Goal: Task Accomplishment & Management: Manage account settings

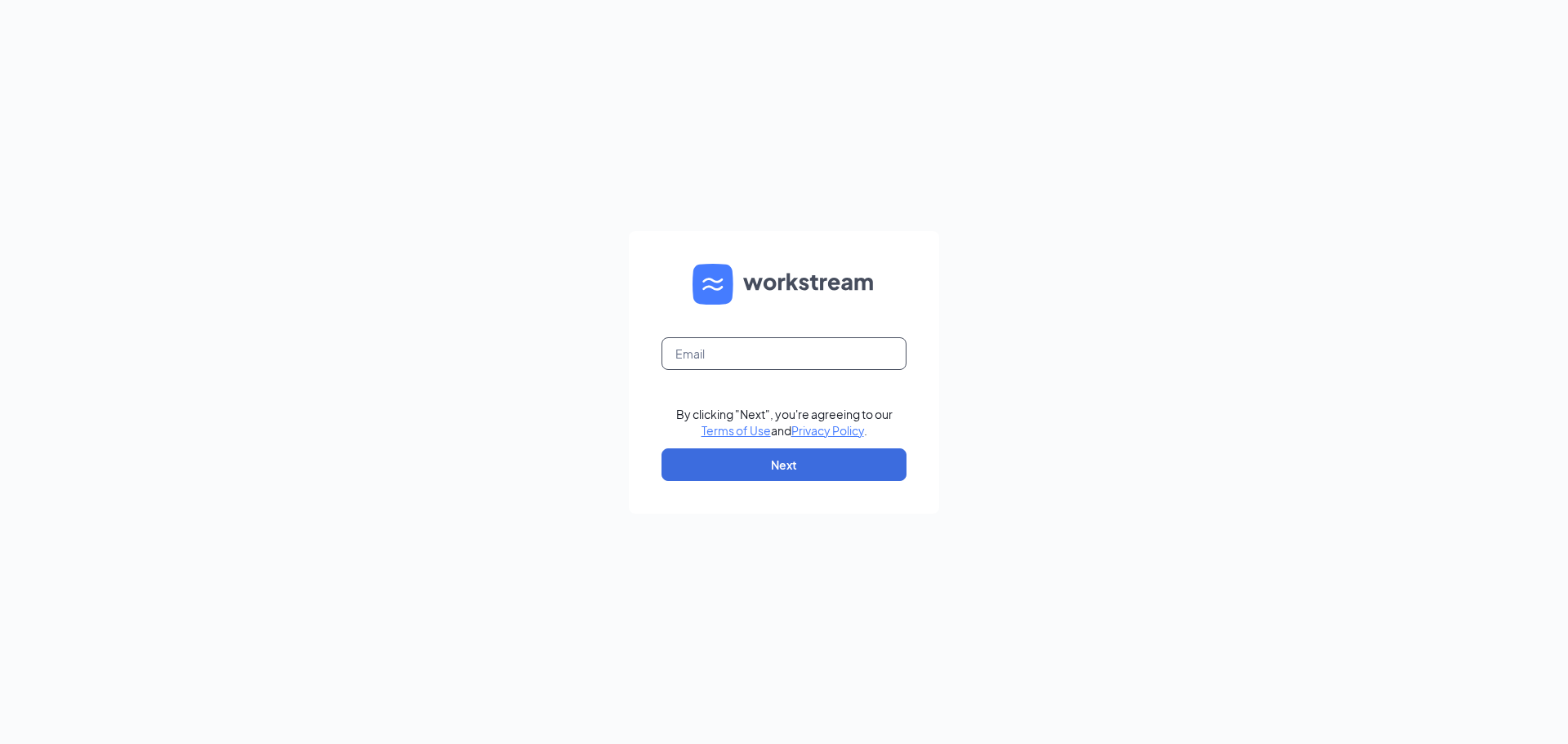
click at [745, 350] on input "text" at bounding box center [784, 353] width 245 height 32
type input "mcalderon@ddcoastal.com"
click at [813, 465] on button "Next" at bounding box center [784, 464] width 245 height 32
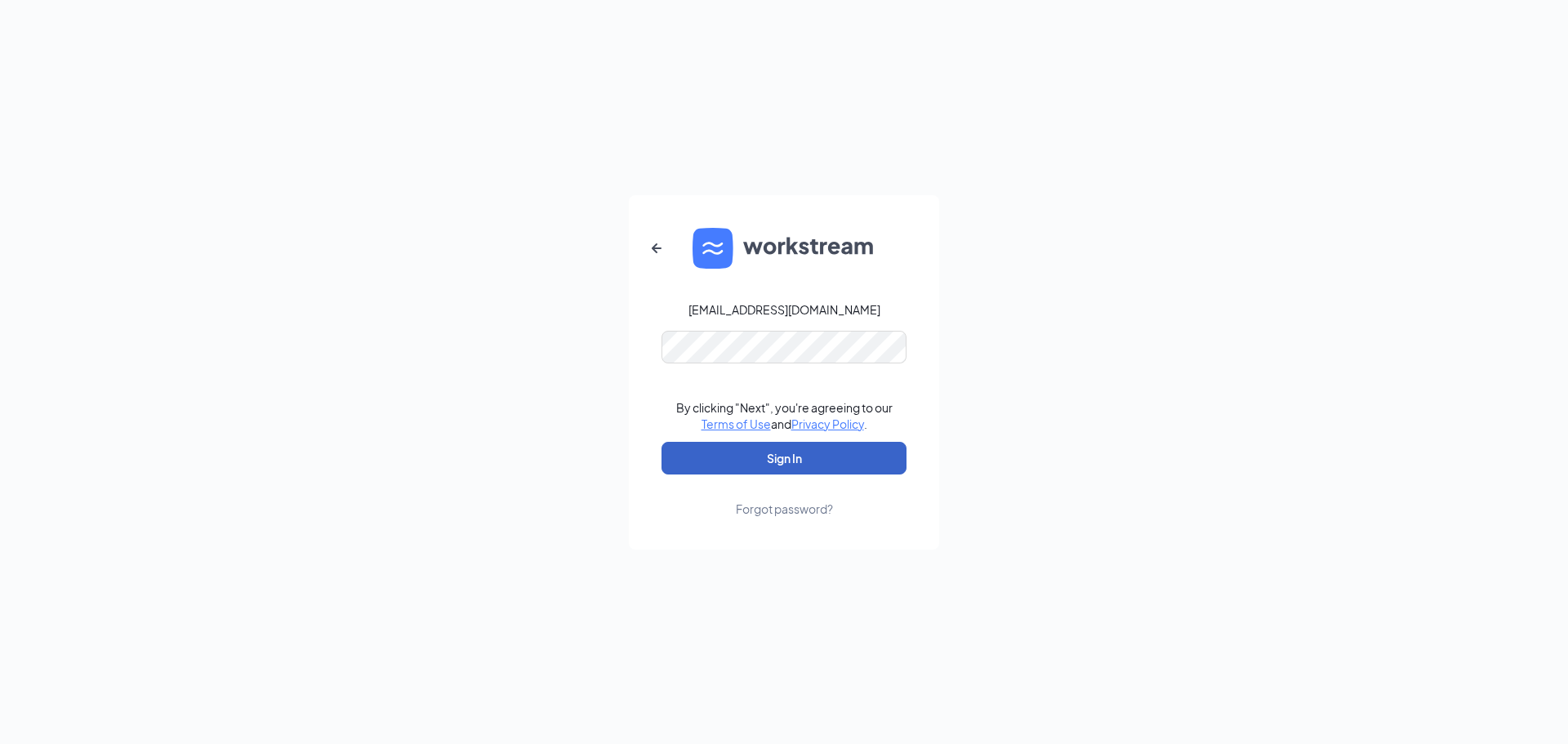
click at [832, 449] on button "Sign In" at bounding box center [784, 458] width 245 height 32
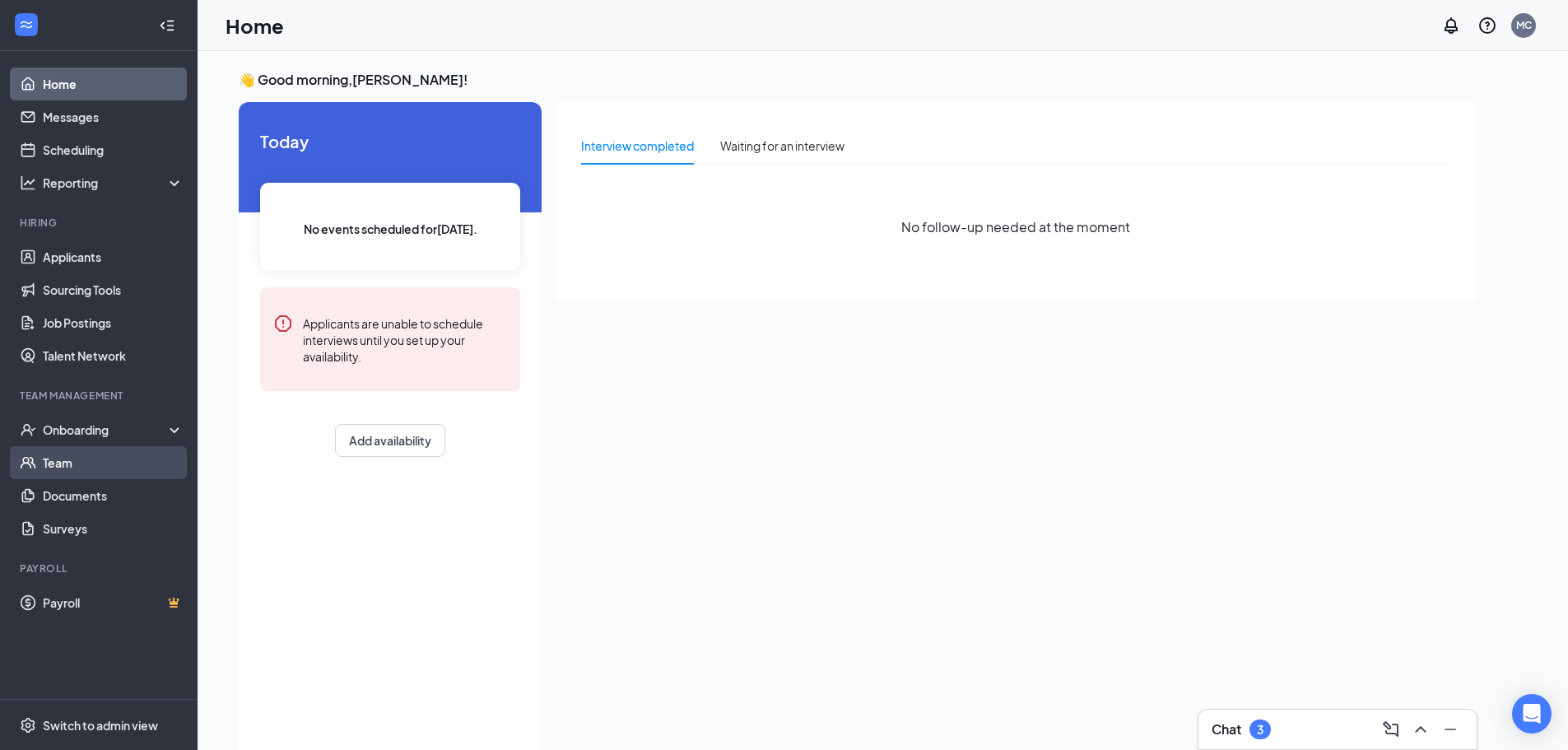
click at [116, 468] on link "Team" at bounding box center [113, 462] width 141 height 33
